Goal: Book appointment/travel/reservation

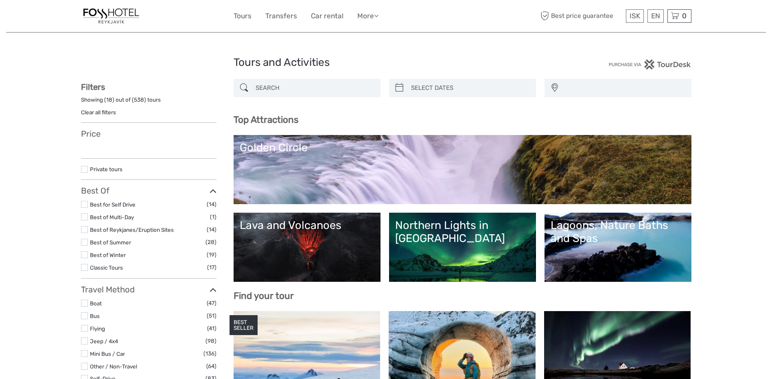
select select
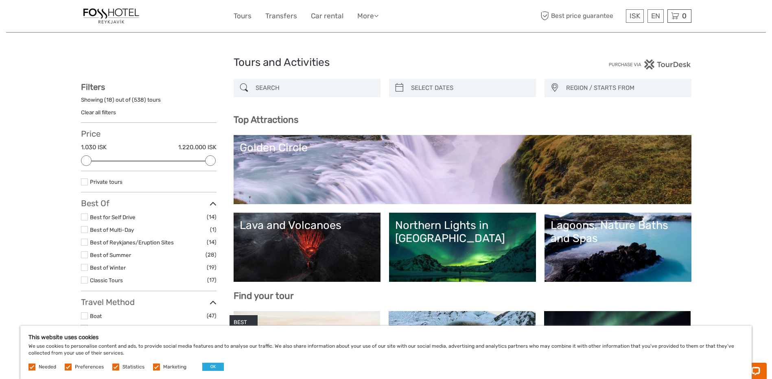
scroll to position [41, 0]
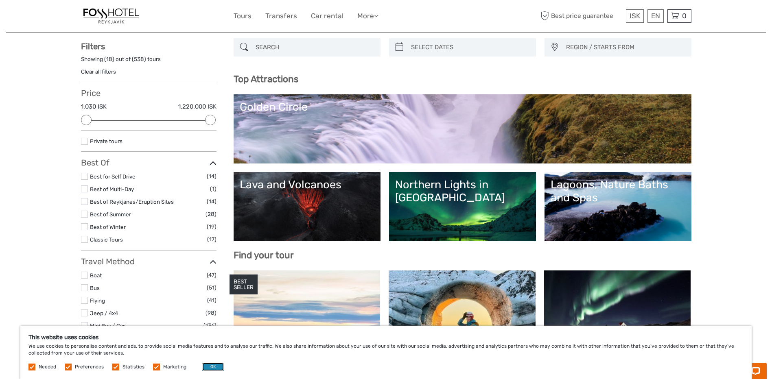
click at [212, 365] on button "OK" at bounding box center [213, 367] width 22 height 8
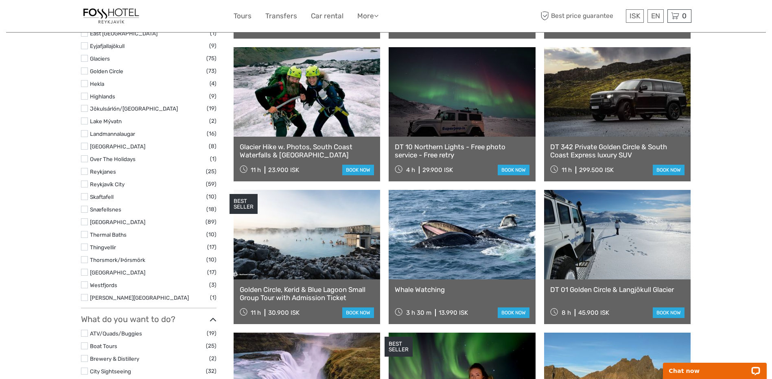
scroll to position [448, 0]
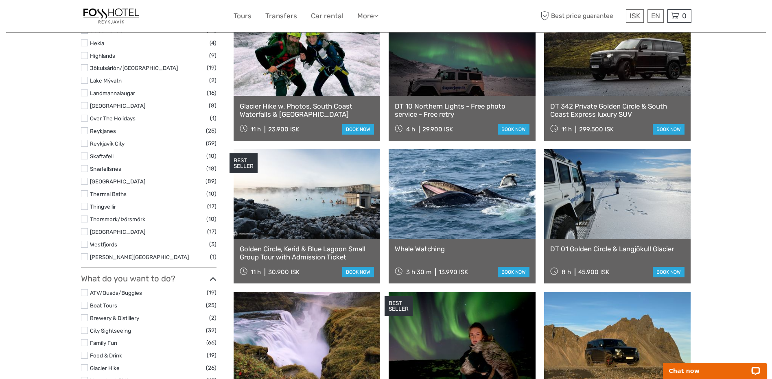
click at [478, 258] on div "Whale Watching 3 h 30 m 13.990 ISK book now" at bounding box center [462, 261] width 147 height 45
click at [476, 240] on div "Whale Watching 3 h 30 m 13.990 ISK book now" at bounding box center [462, 261] width 147 height 45
click at [473, 246] on link "Whale Watching" at bounding box center [462, 249] width 135 height 8
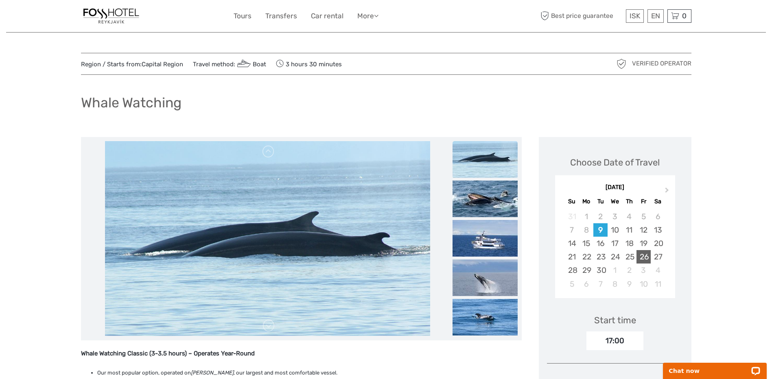
click at [644, 257] on div "26" at bounding box center [643, 256] width 14 height 13
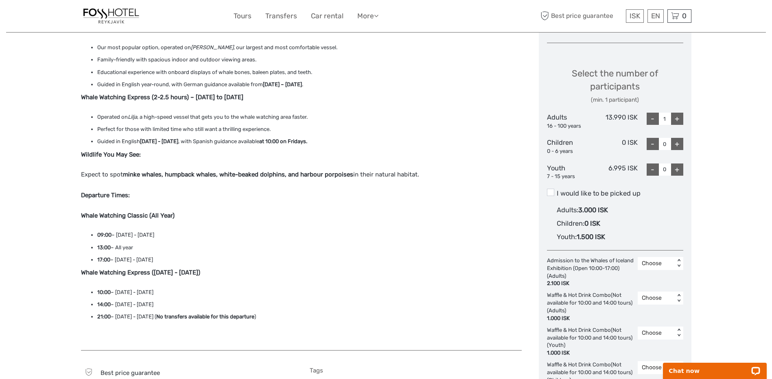
scroll to position [285, 0]
